Goal: Task Accomplishment & Management: Manage account settings

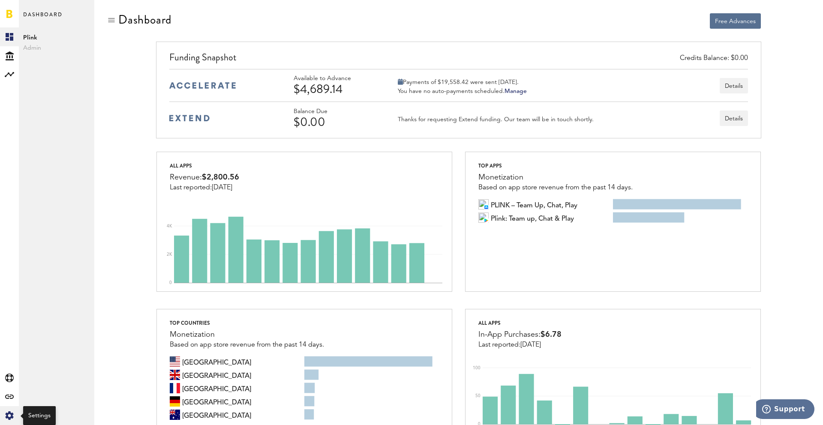
click at [11, 413] on icon "Created with Sketch." at bounding box center [9, 415] width 9 height 9
click at [54, 130] on div "Log Out" at bounding box center [56, 129] width 75 height 15
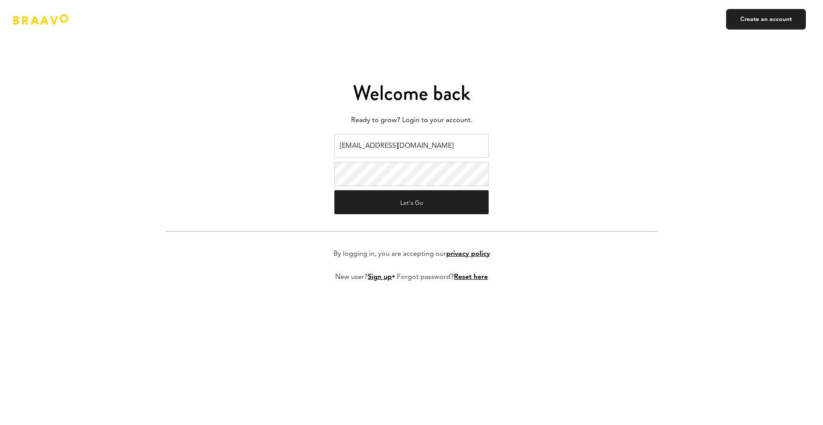
click at [397, 146] on input "ads@plink.tech" at bounding box center [411, 146] width 154 height 24
type input "[EMAIL_ADDRESS][DOMAIN_NAME]"
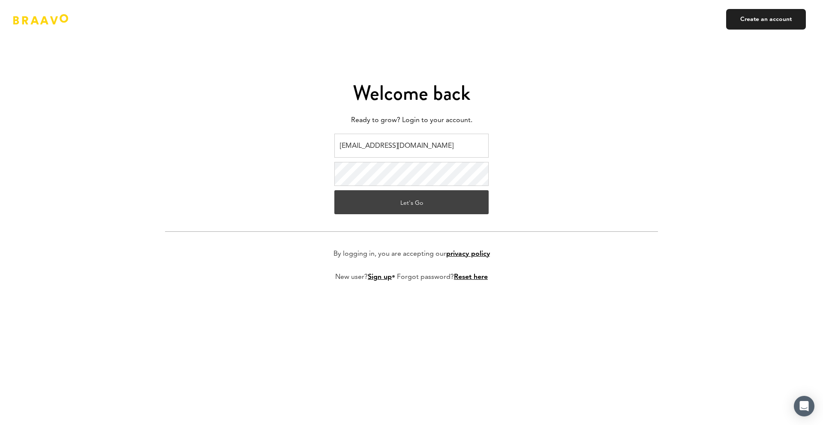
click at [406, 203] on button "Let's Go" at bounding box center [411, 202] width 154 height 24
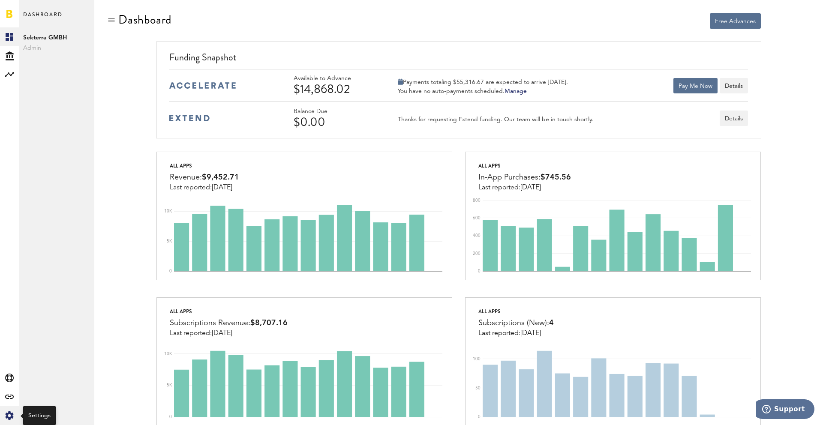
click at [13, 418] on icon "Created with Sketch." at bounding box center [9, 415] width 9 height 9
click at [57, 129] on div "Log Out" at bounding box center [56, 129] width 75 height 15
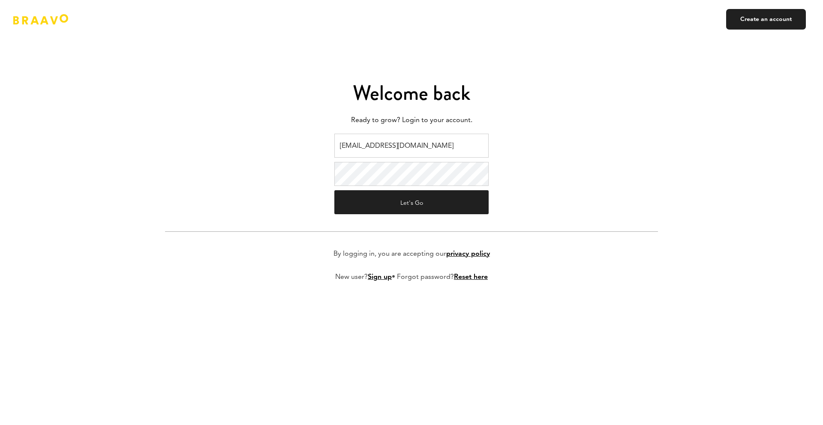
click at [366, 148] on input "[EMAIL_ADDRESS][DOMAIN_NAME]" at bounding box center [411, 146] width 154 height 24
type input "[EMAIL_ADDRESS][DOMAIN_NAME]"
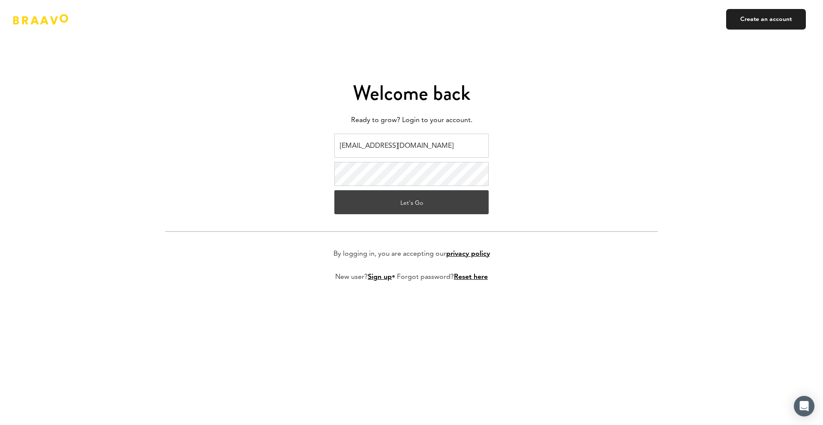
click at [392, 209] on button "Let's Go" at bounding box center [411, 202] width 154 height 24
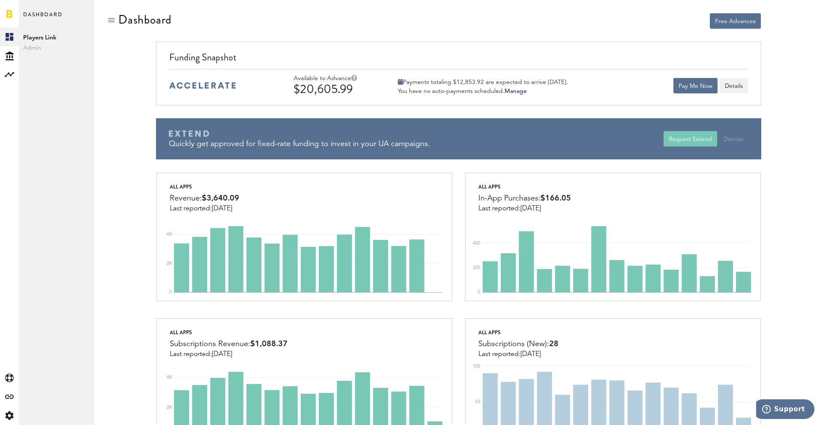
click at [429, 42] on div "Funding Snapshot Available to Advance $20,605.99 Payments totaling $12,853.92 a…" at bounding box center [458, 74] width 605 height 64
